Goal: Task Accomplishment & Management: Manage account settings

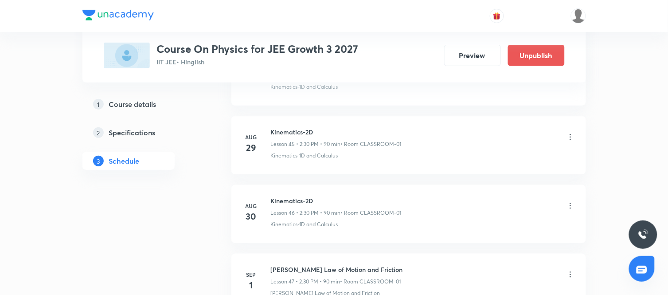
scroll to position [3650, 0]
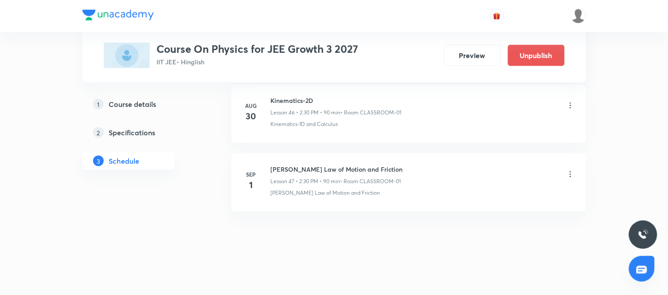
click at [326, 168] on h6 "Newton's Law of Motion and Friction" at bounding box center [337, 169] width 132 height 9
copy h6 "Newton's Law of Motion and Friction"
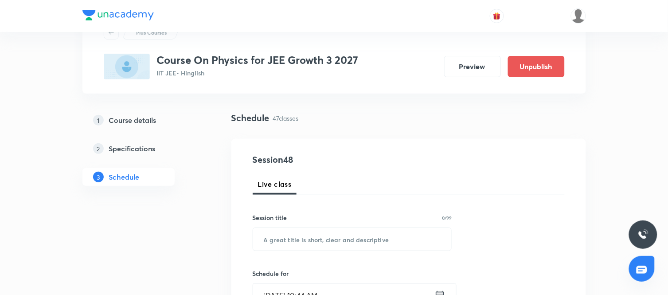
scroll to position [39, 0]
click at [295, 234] on input "text" at bounding box center [352, 238] width 199 height 23
paste input "Newton's Law of Motion and Friction"
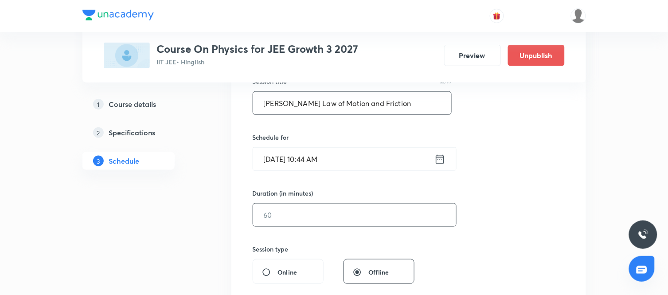
scroll to position [176, 0]
type input "Newton's Law of Motion and Friction"
click at [438, 157] on icon at bounding box center [440, 158] width 11 height 12
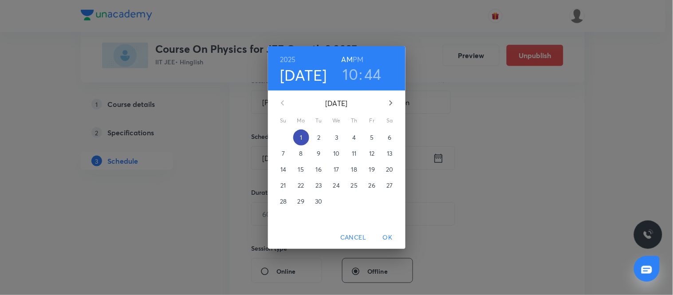
click at [302, 137] on p "1" at bounding box center [301, 137] width 2 height 9
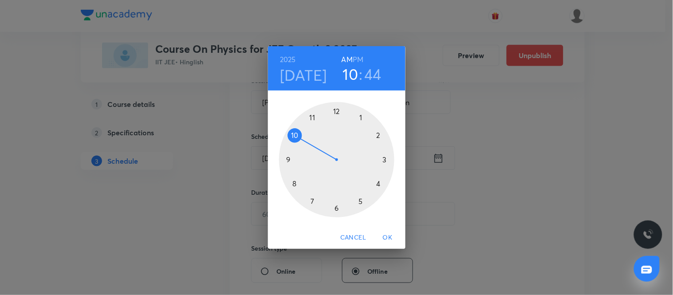
click at [374, 74] on h3 "44" at bounding box center [372, 74] width 17 height 19
click at [287, 158] on div at bounding box center [336, 159] width 115 height 115
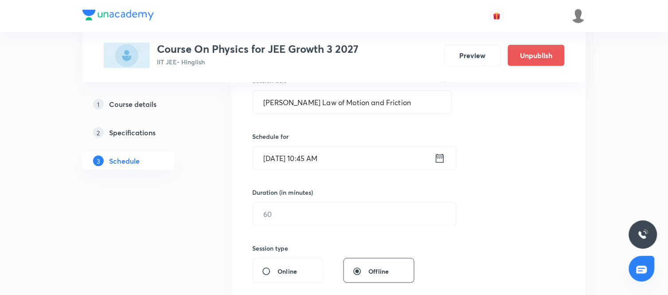
scroll to position [227, 0]
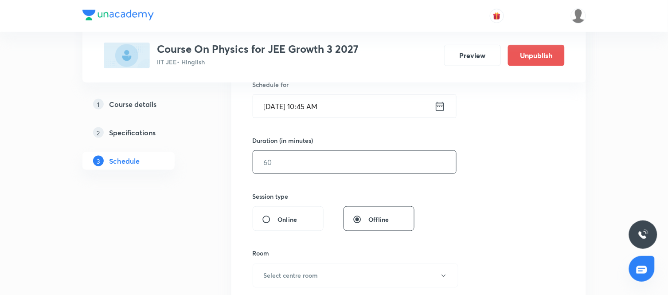
click at [330, 160] on input "text" at bounding box center [354, 162] width 203 height 23
type input "90"
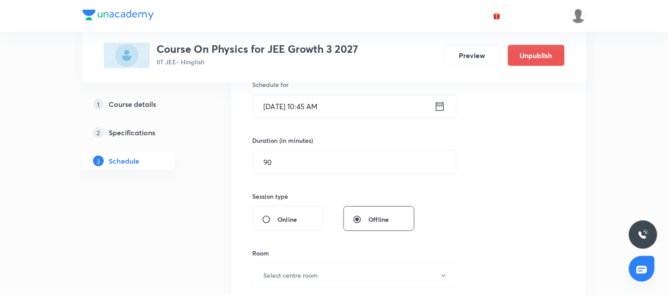
click at [468, 212] on div "Session 48 Live class Session title 35/99 Newton's Law of Motion and Friction ​…" at bounding box center [409, 172] width 312 height 416
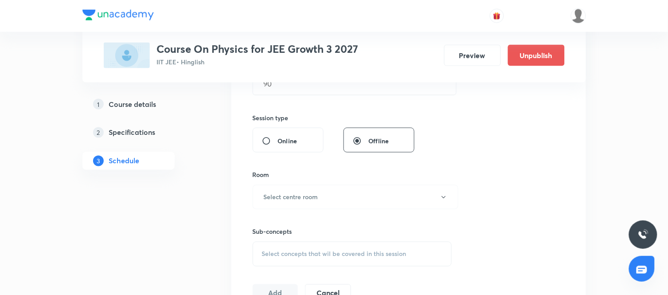
scroll to position [307, 0]
click at [360, 204] on button "Select centre room" at bounding box center [356, 196] width 206 height 24
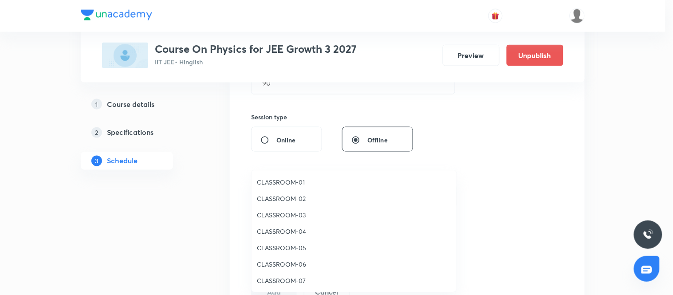
click at [282, 182] on span "CLASSROOM-01" at bounding box center [354, 181] width 194 height 9
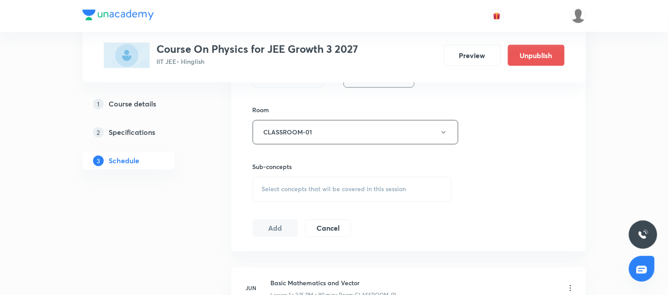
scroll to position [371, 0]
click at [361, 196] on div "Select concepts that wil be covered in this session" at bounding box center [353, 188] width 200 height 25
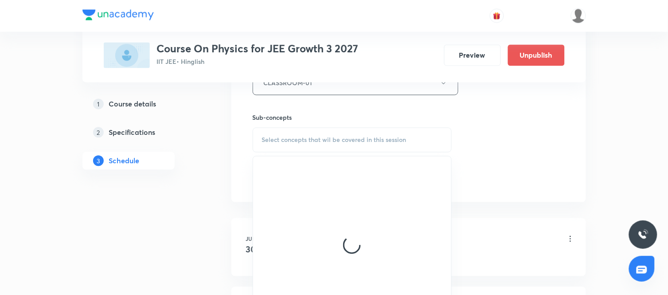
scroll to position [420, 0]
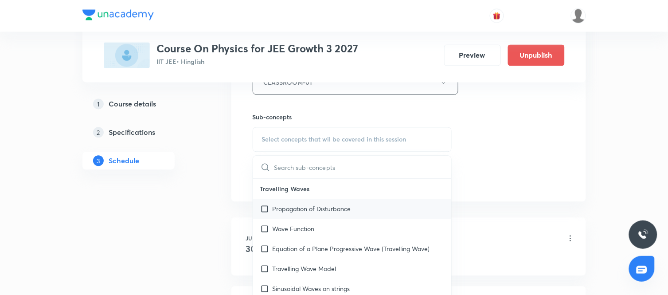
click at [311, 211] on p "Propagation of Disturbance" at bounding box center [312, 208] width 78 height 9
checkbox input "true"
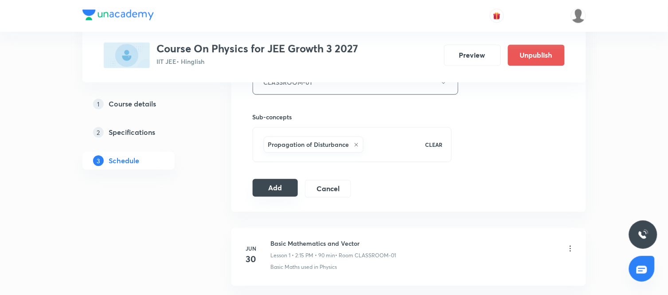
click at [284, 193] on button "Add" at bounding box center [276, 188] width 46 height 18
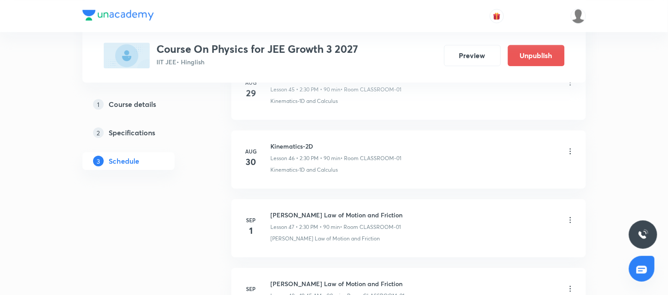
scroll to position [3311, 0]
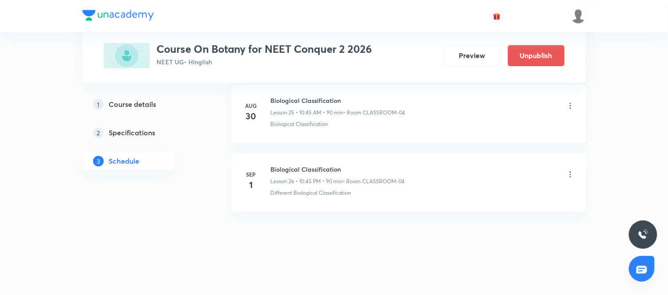
click at [567, 174] on icon at bounding box center [570, 174] width 9 height 9
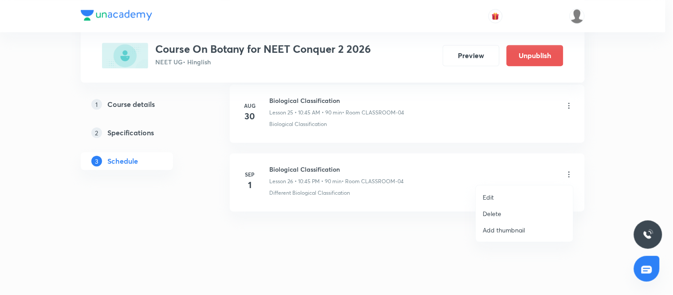
click at [484, 197] on p "Edit" at bounding box center [488, 196] width 11 height 9
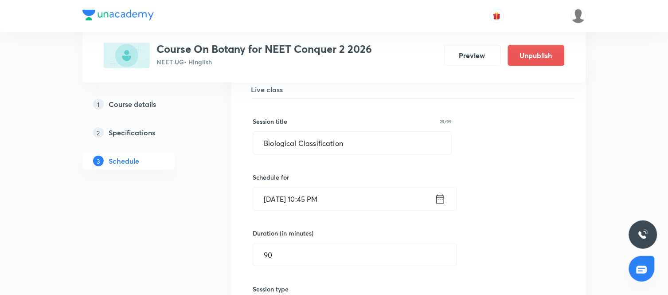
scroll to position [1852, 0]
click at [442, 203] on icon at bounding box center [440, 198] width 11 height 12
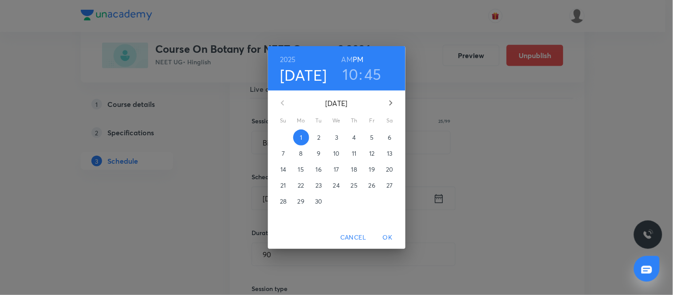
click at [343, 61] on h6 "AM" at bounding box center [346, 59] width 11 height 12
click at [389, 244] on button "OK" at bounding box center [387, 237] width 28 height 16
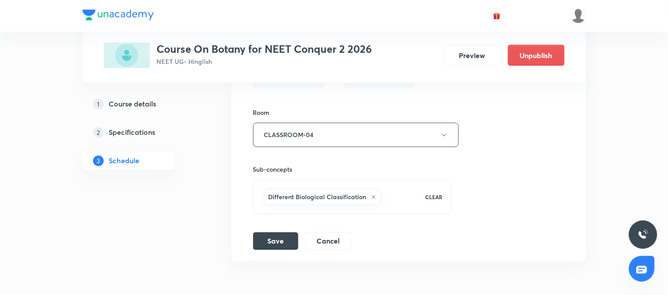
scroll to position [2139, 0]
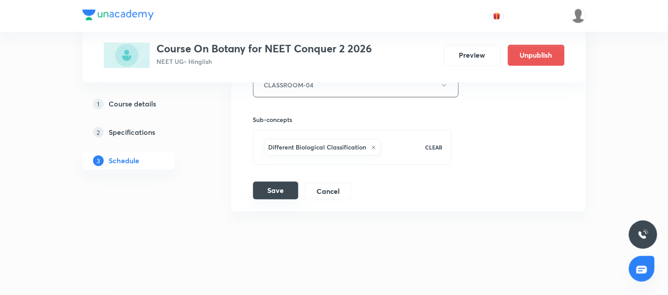
click at [275, 189] on button "Save" at bounding box center [275, 191] width 45 height 18
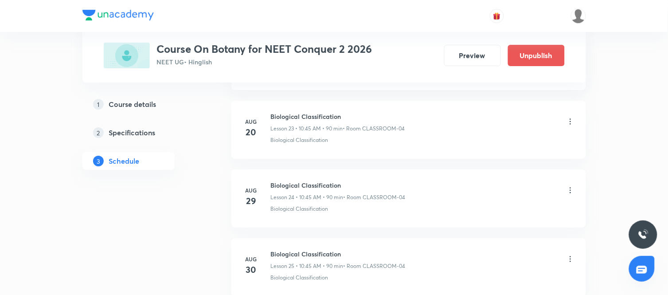
scroll to position [1608, 0]
